Goal: Information Seeking & Learning: Learn about a topic

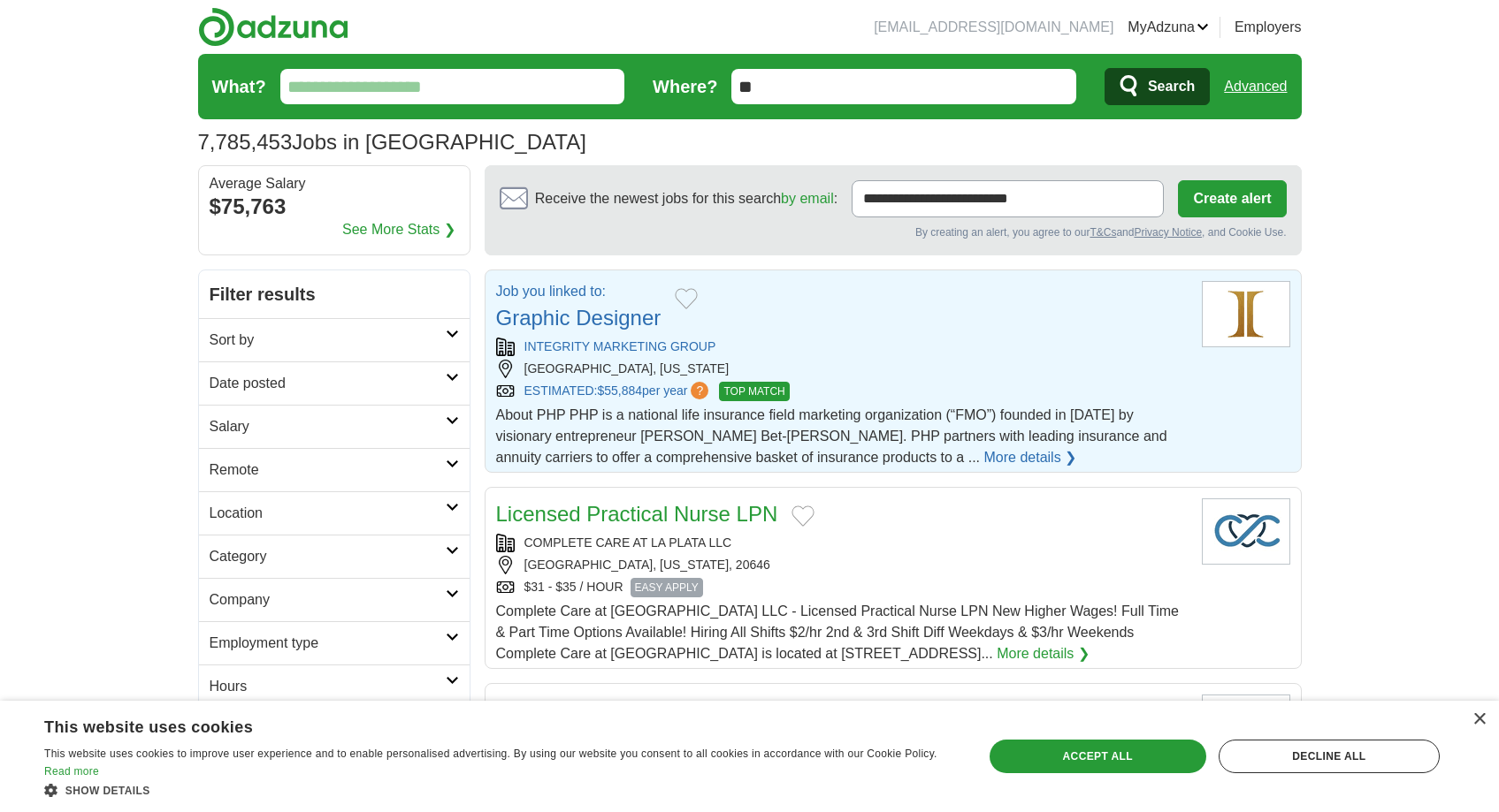
click at [605, 319] on link "Graphic Designer" at bounding box center [579, 318] width 165 height 24
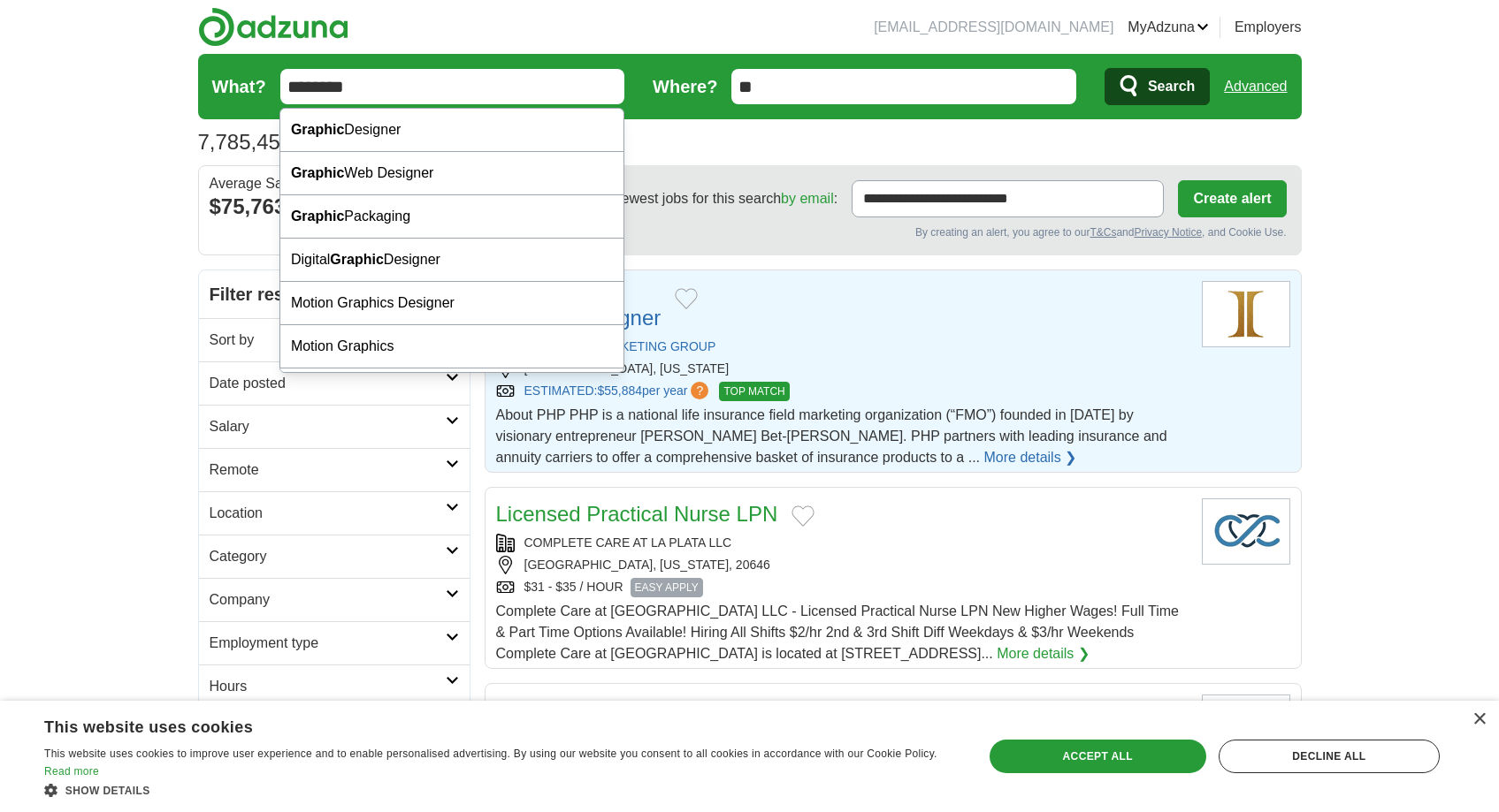
type input "**********"
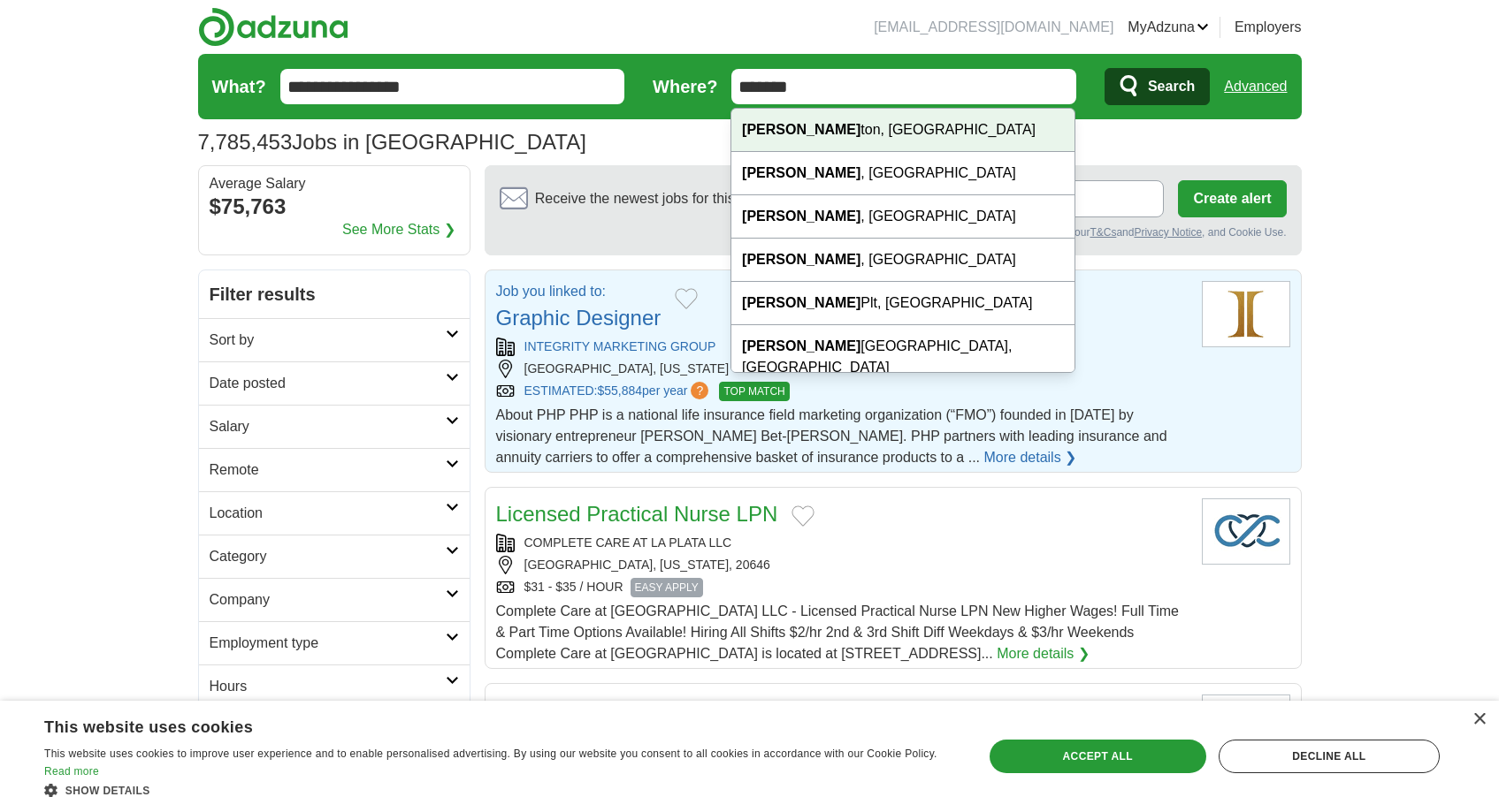
click at [816, 138] on div "[PERSON_NAME] ton, [GEOGRAPHIC_DATA]" at bounding box center [903, 130] width 343 height 43
type input "**********"
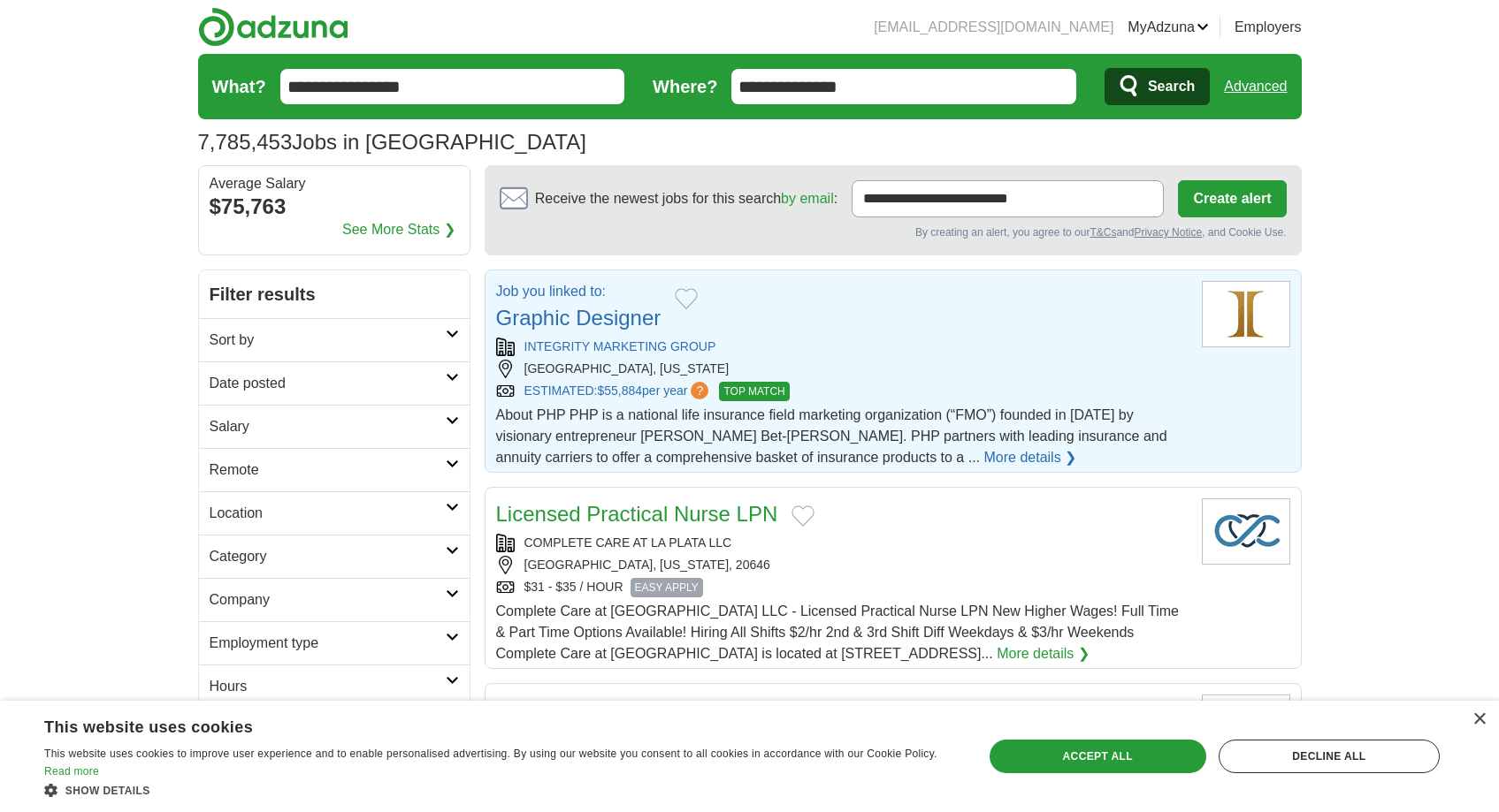
click at [1148, 81] on span "Search" at bounding box center [1171, 86] width 47 height 35
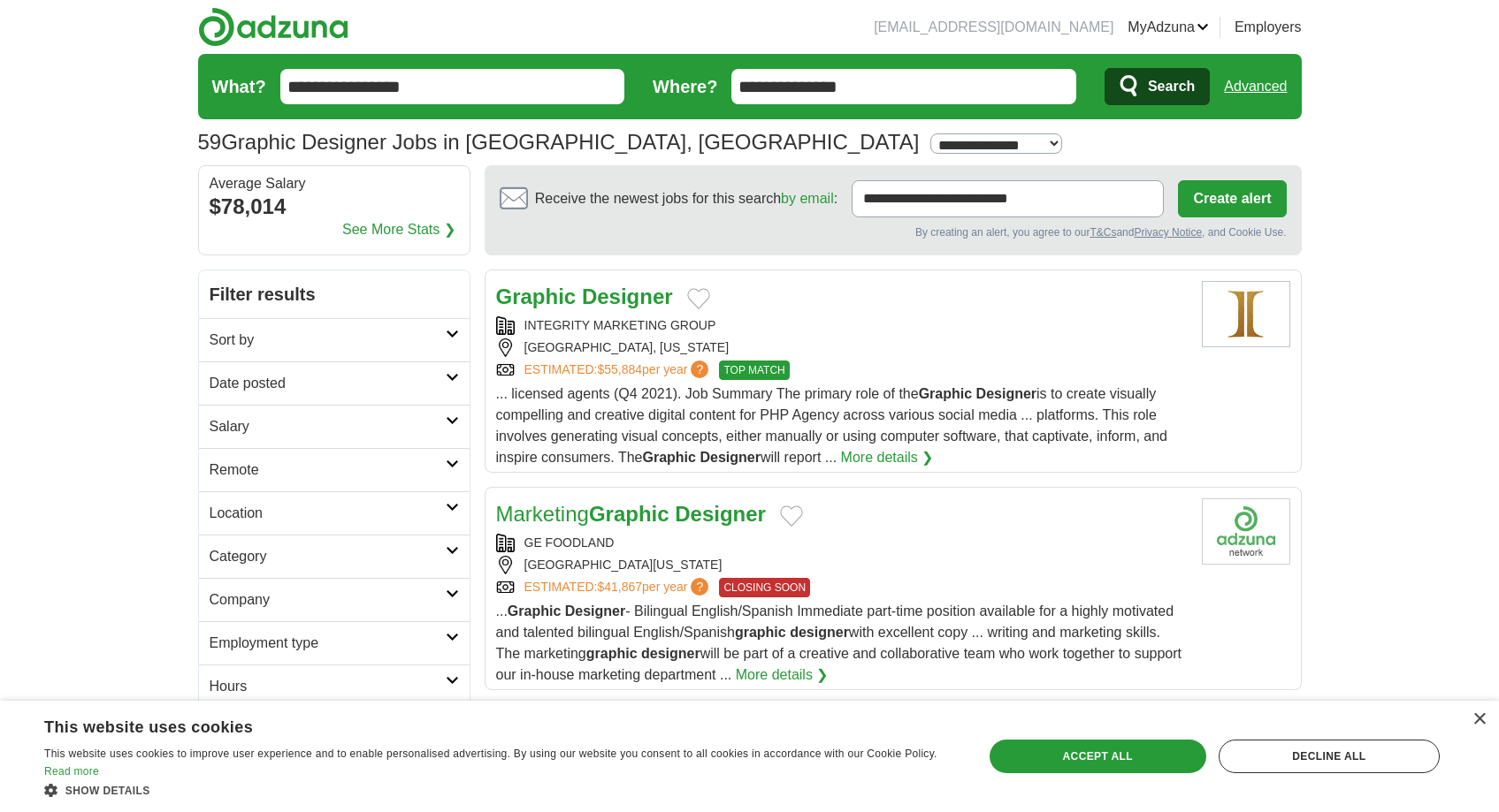
click at [708, 508] on strong "Designer" at bounding box center [720, 514] width 91 height 24
click at [625, 302] on strong "Designer" at bounding box center [627, 297] width 91 height 24
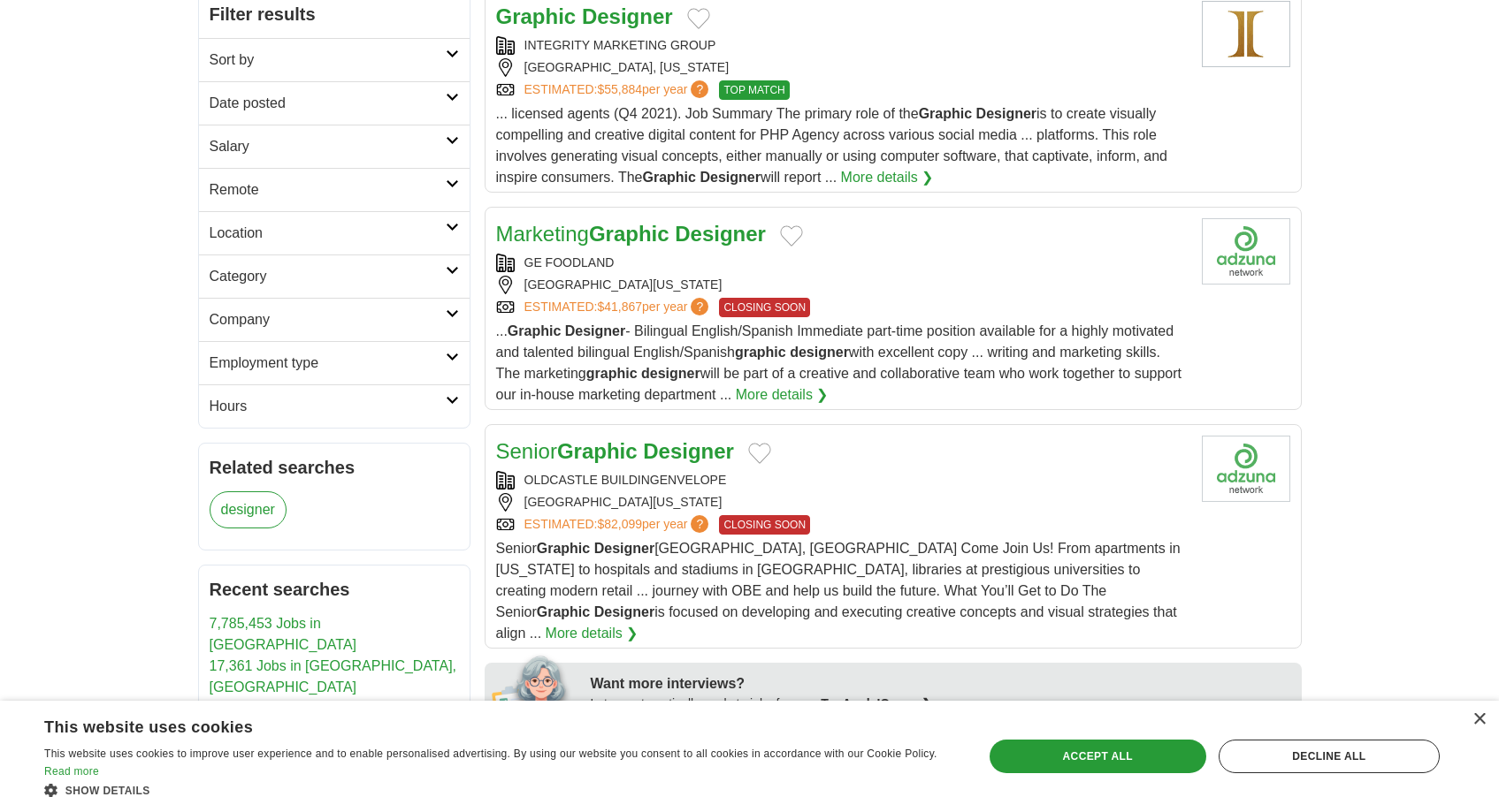
scroll to position [455, 0]
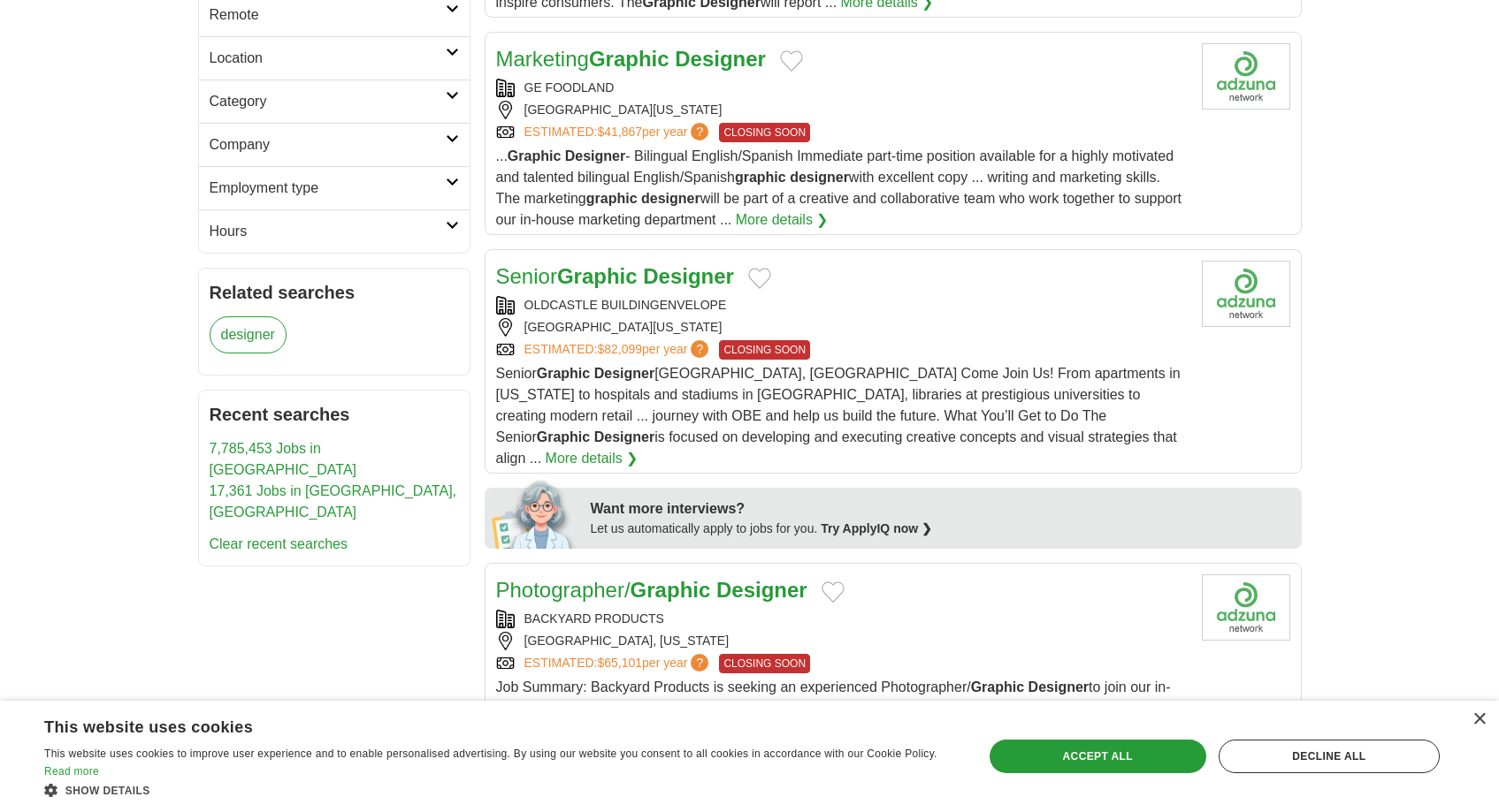
click at [672, 282] on strong "Designer" at bounding box center [688, 276] width 91 height 24
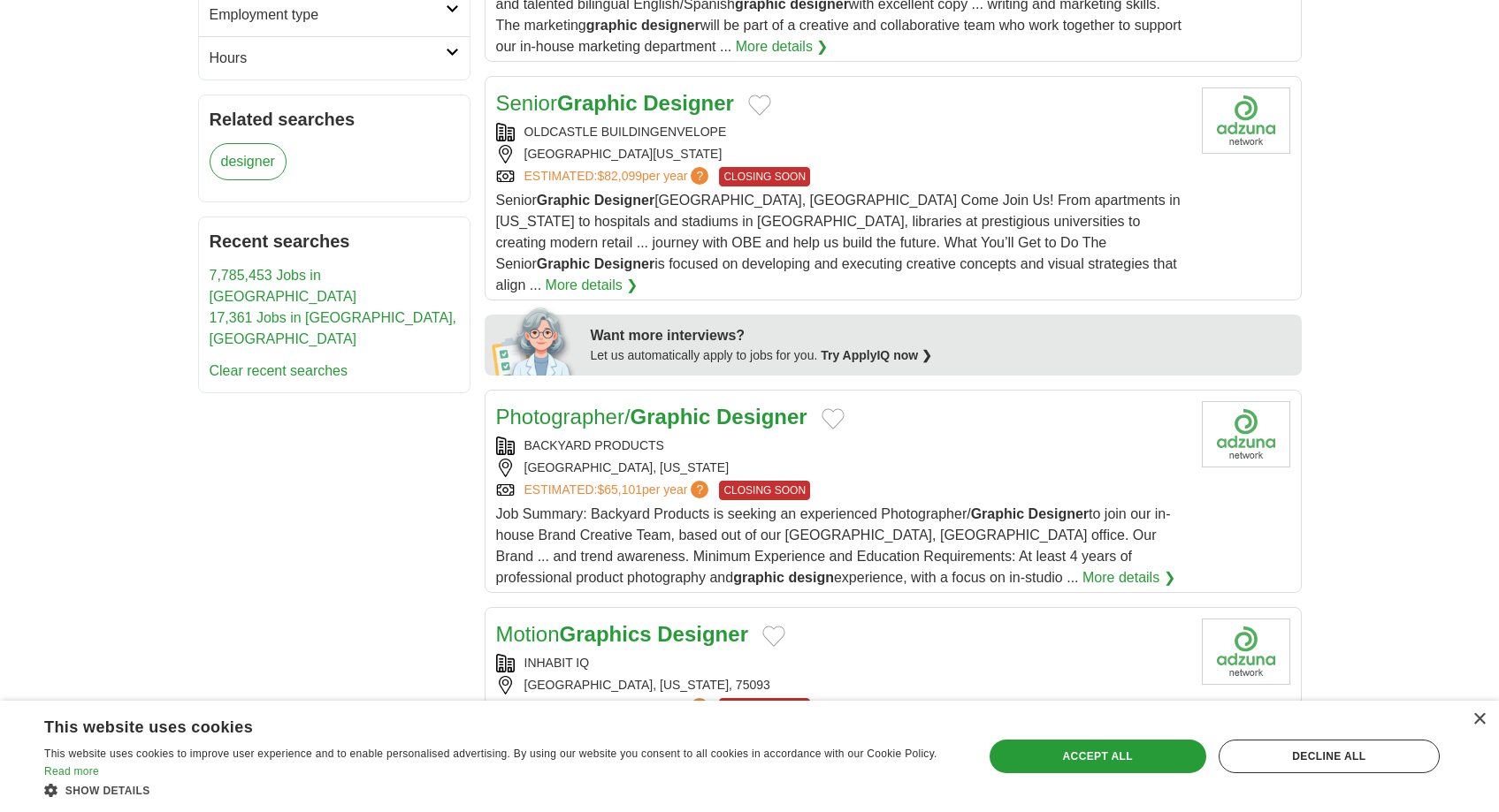
scroll to position [802, 0]
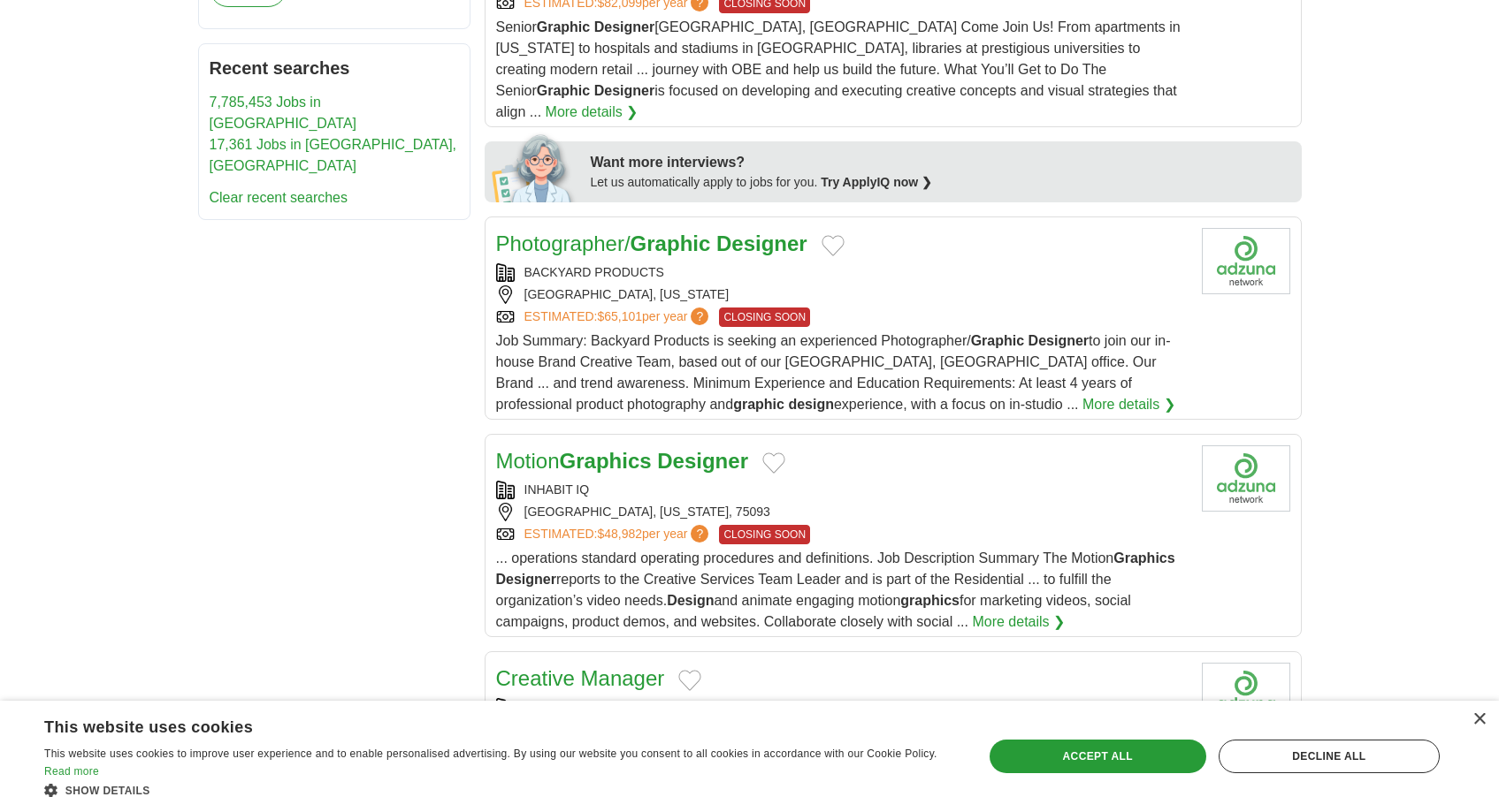
click at [694, 231] on strong "Graphic" at bounding box center [671, 243] width 81 height 24
click at [685, 449] on strong "Designer" at bounding box center [702, 461] width 91 height 24
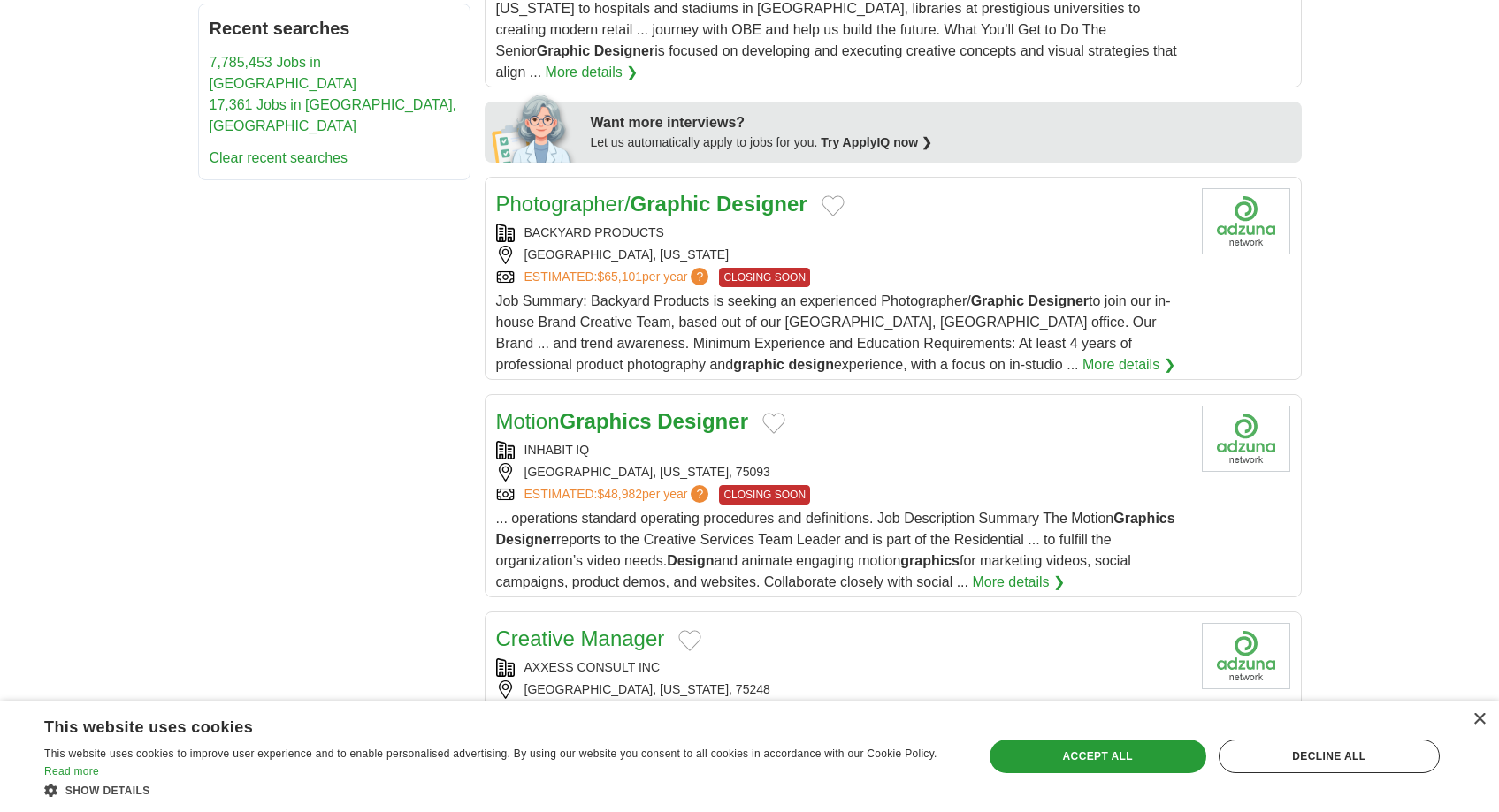
scroll to position [1160, 0]
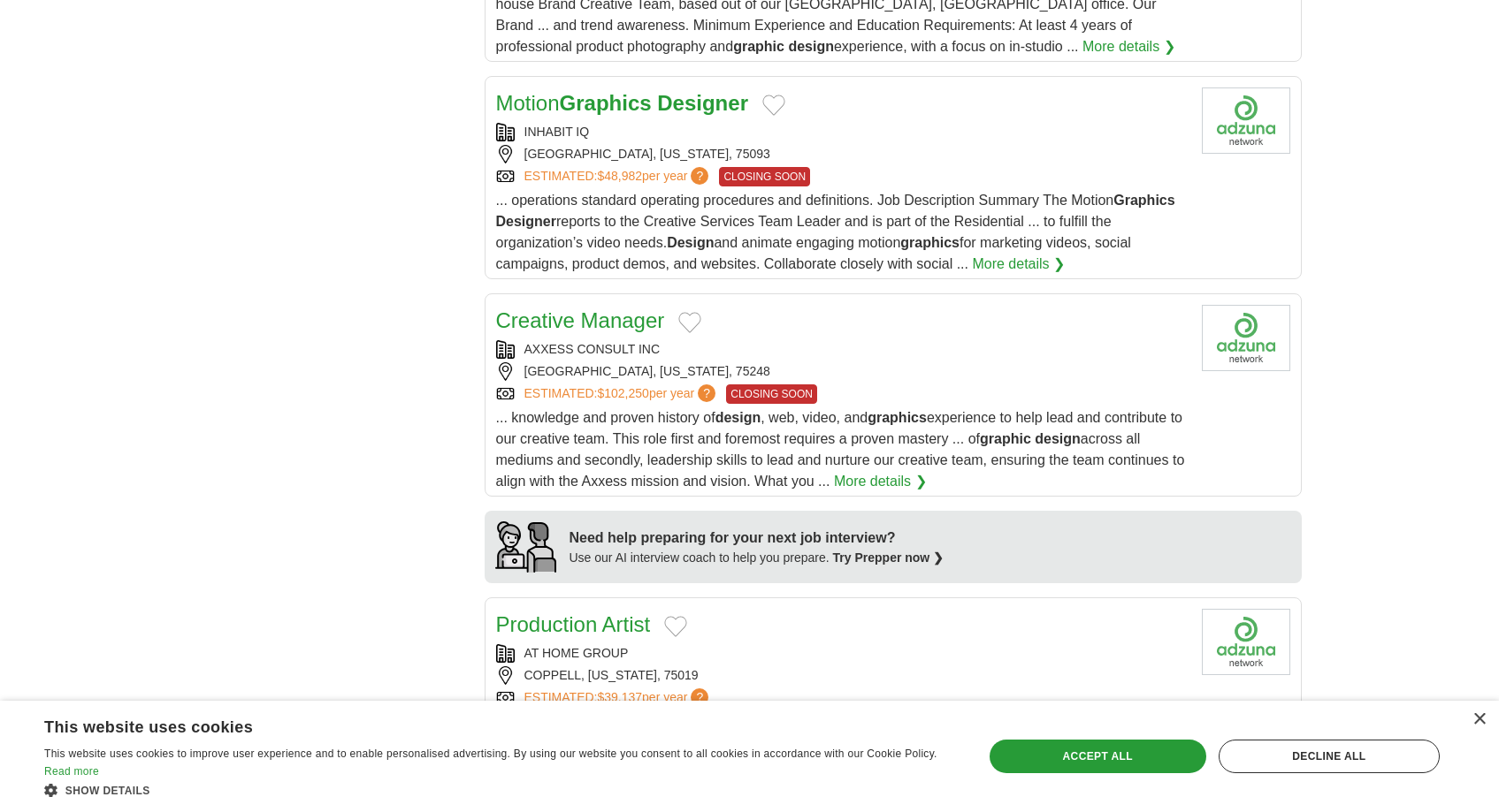
click at [602, 309] on link "Creative Manager" at bounding box center [580, 321] width 168 height 24
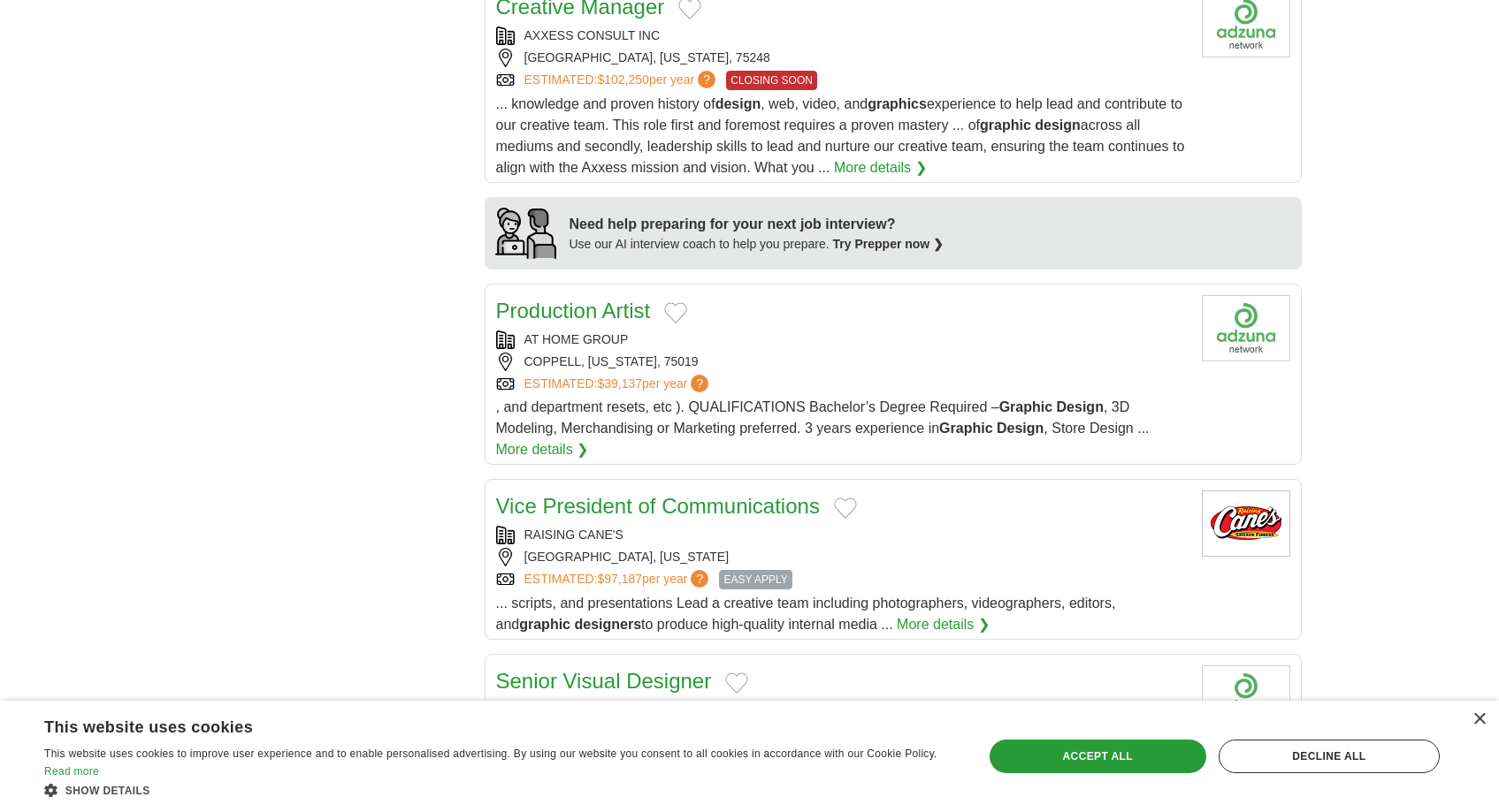
click at [586, 299] on link "Production Artist" at bounding box center [573, 311] width 154 height 24
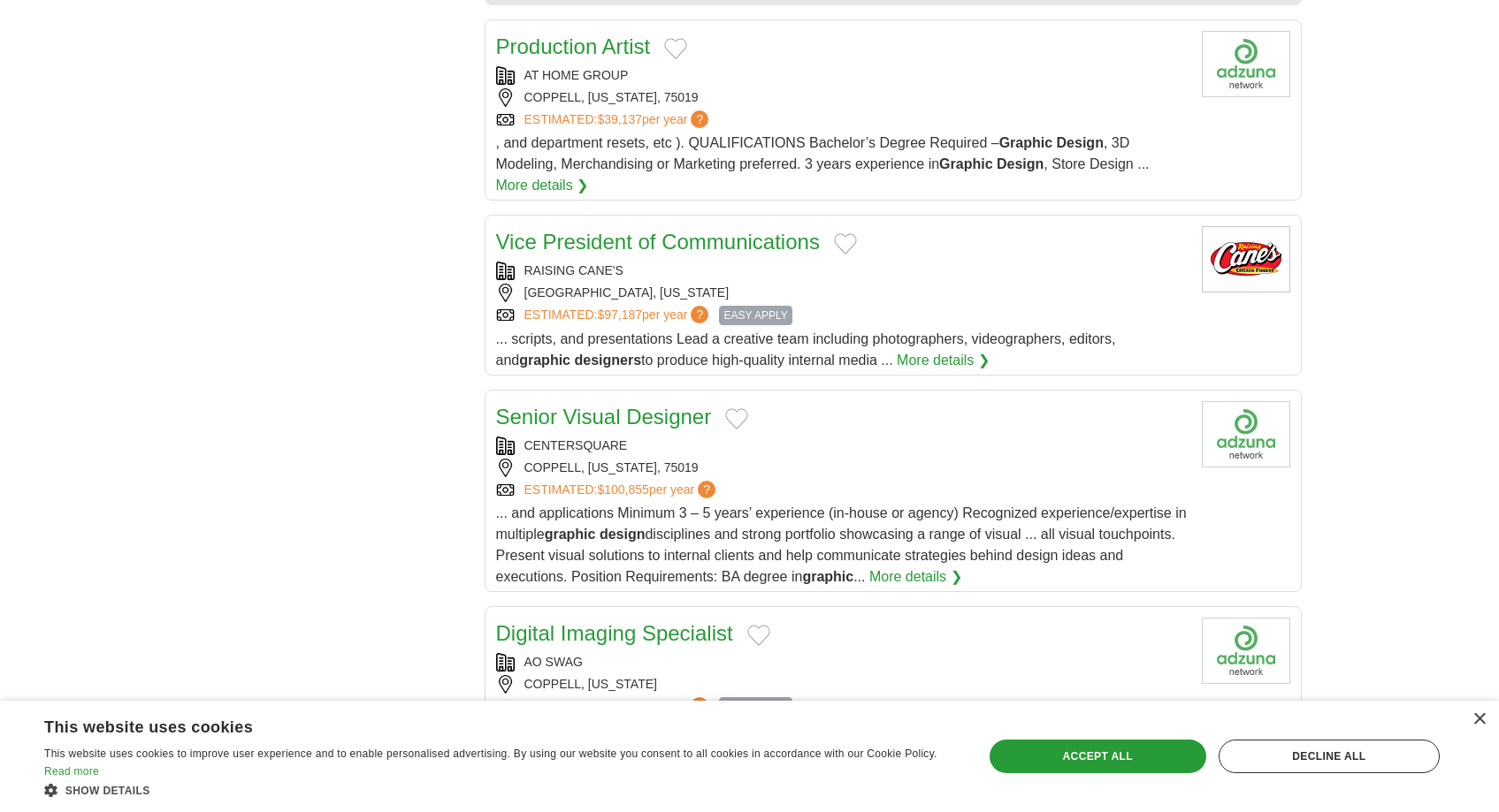
scroll to position [2050, 0]
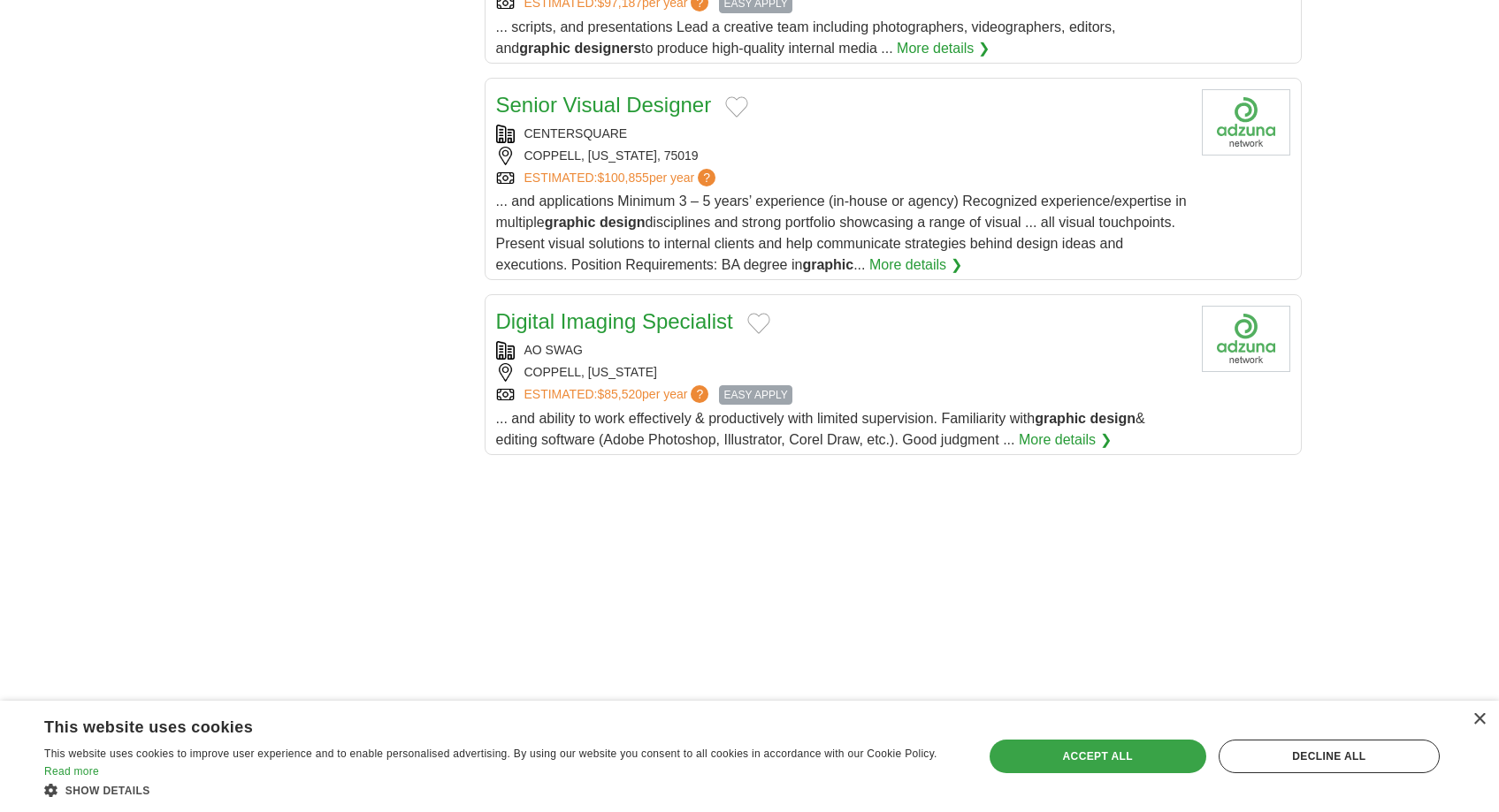
click at [1186, 745] on div "Accept all" at bounding box center [1097, 757] width 216 height 34
